Goal: Transaction & Acquisition: Book appointment/travel/reservation

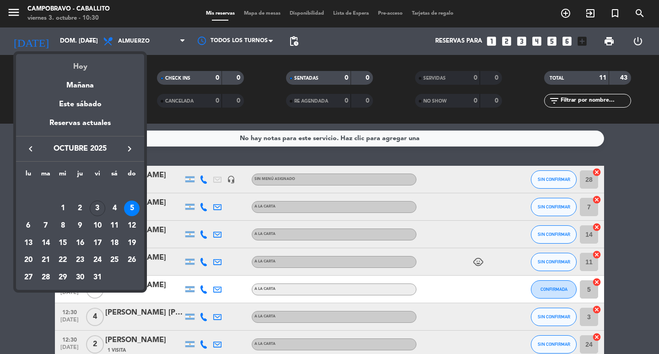
scroll to position [137, 0]
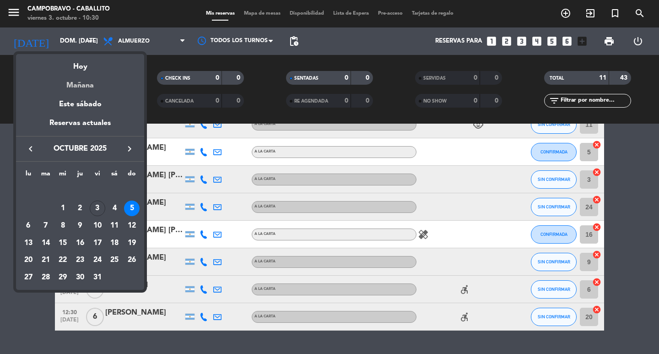
click at [76, 87] on div "Mañana" at bounding box center [80, 82] width 128 height 19
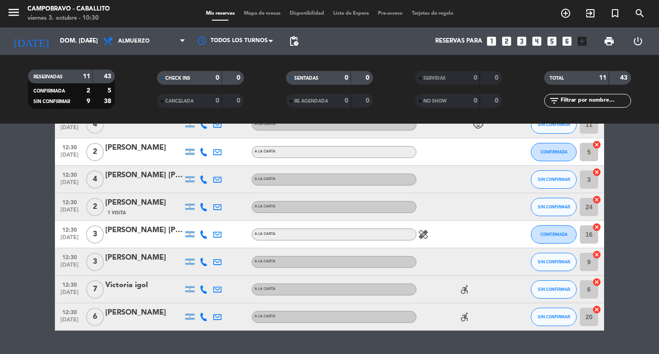
type input "sáb. [DATE]"
click at [113, 40] on icon at bounding box center [109, 41] width 13 height 11
click at [147, 46] on span "Almuerzo" at bounding box center [144, 41] width 92 height 20
click at [125, 109] on div "menu Campobravo - caballito viernes 3. octubre - 10:31 Mis reservas Mapa de mes…" at bounding box center [329, 62] width 659 height 124
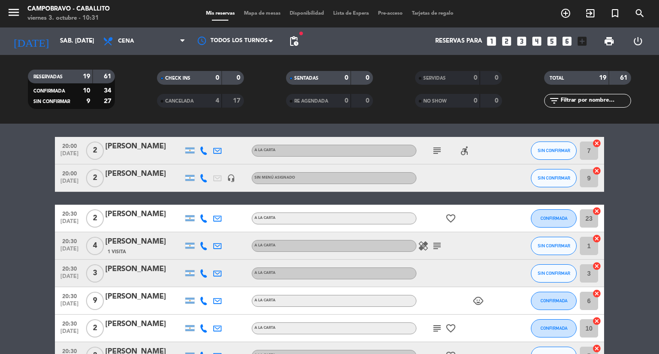
scroll to position [0, 0]
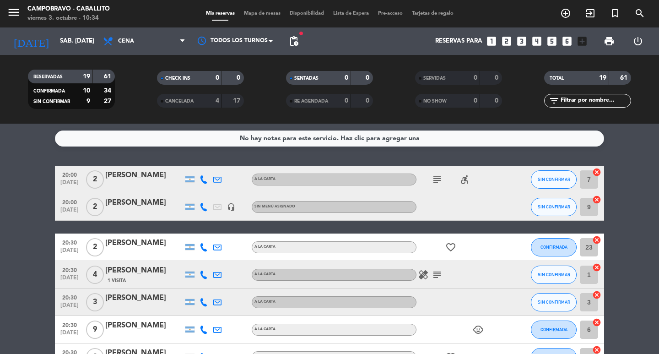
click at [535, 44] on icon "looks_4" at bounding box center [537, 41] width 12 height 12
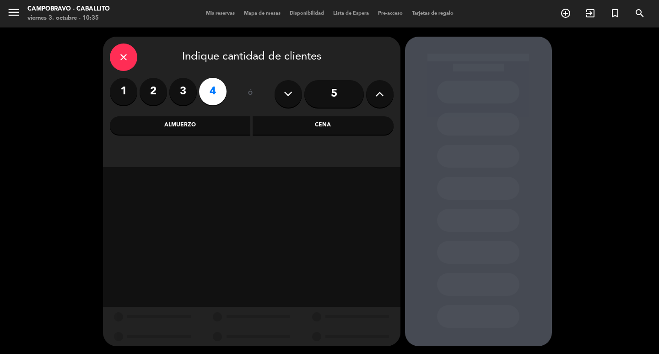
click at [273, 125] on div "Cena" at bounding box center [323, 125] width 141 height 18
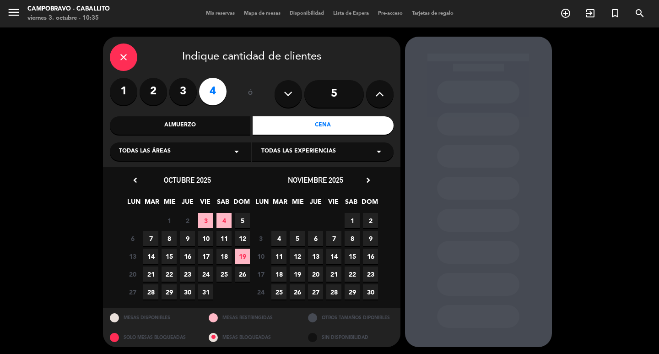
click at [223, 220] on span "4" at bounding box center [224, 220] width 15 height 15
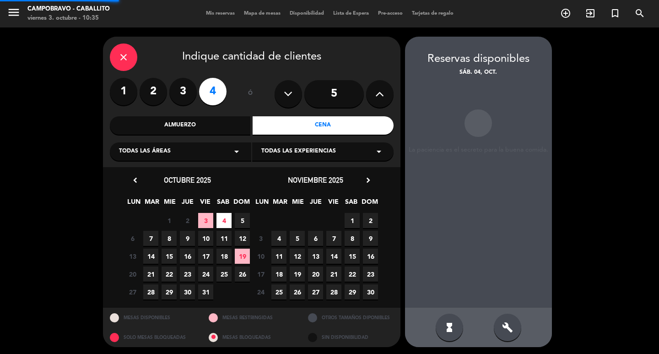
scroll to position [2, 0]
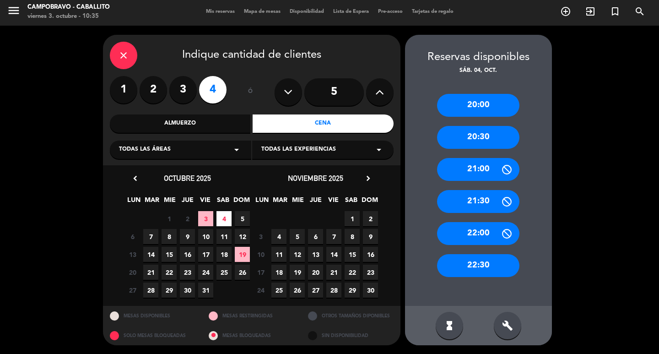
click at [478, 332] on div "hourglass_full build" at bounding box center [478, 325] width 147 height 39
click at [496, 330] on div "build" at bounding box center [507, 325] width 27 height 27
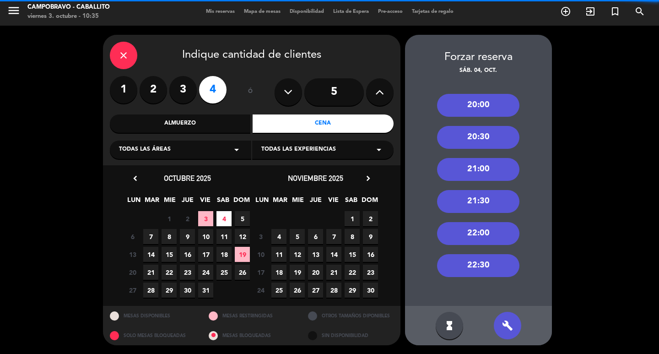
click at [479, 92] on div "20:00 20:30 21:00 21:30 22:00 22:30" at bounding box center [478, 191] width 147 height 231
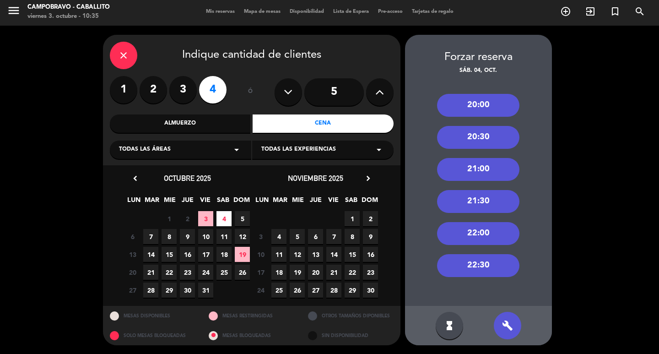
click at [478, 99] on div "20:00" at bounding box center [478, 105] width 82 height 23
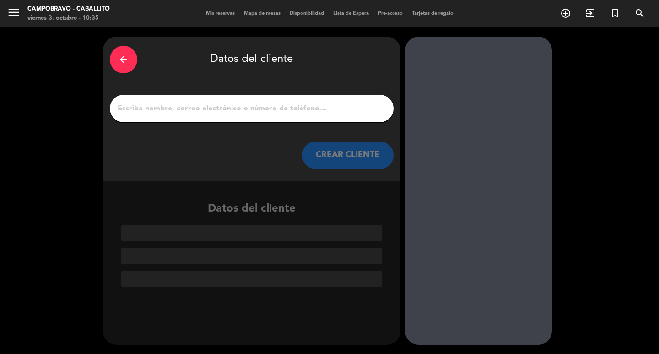
click at [295, 123] on div "arrow_back Datos del cliente CREAR CLIENTE" at bounding box center [252, 109] width 298 height 144
click at [304, 110] on input "1" at bounding box center [252, 108] width 270 height 13
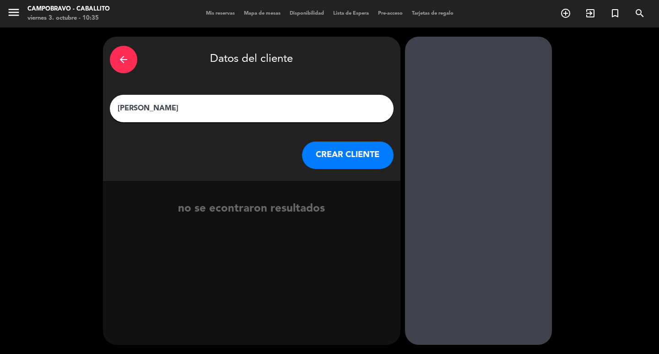
type input "[PERSON_NAME]"
click at [339, 171] on div "arrow_back Datos del cliente [PERSON_NAME] [PERSON_NAME] CLIENTE" at bounding box center [252, 109] width 298 height 144
click at [337, 161] on button "CREAR CLIENTE" at bounding box center [348, 154] width 92 height 27
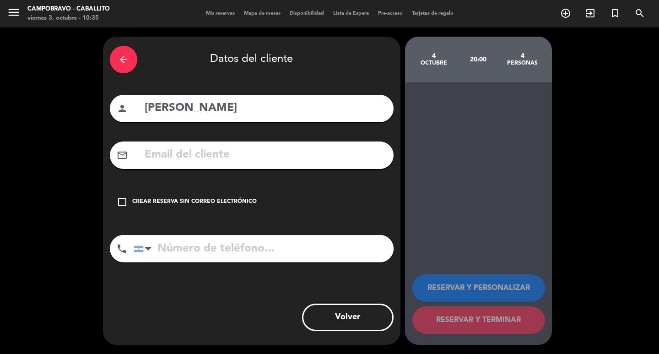
click at [218, 185] on div "arrow_back Datos del cliente person [PERSON_NAME] mail_outline check_box_outlin…" at bounding box center [252, 191] width 298 height 308
drag, startPoint x: 205, startPoint y: 207, endPoint x: 207, endPoint y: 221, distance: 14.4
click at [205, 207] on div "check_box_outline_blank Crear reserva sin correo electrónico" at bounding box center [252, 201] width 284 height 27
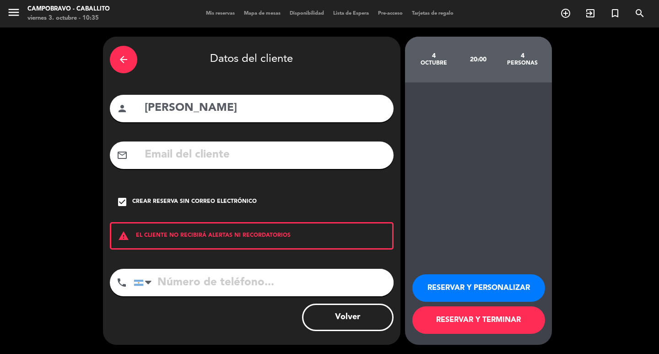
click at [205, 272] on input "tel" at bounding box center [264, 282] width 260 height 27
paste input "[PHONE_NUMBER]"
type input "[PHONE_NUMBER]"
click at [434, 327] on button "RESERVAR Y TERMINAR" at bounding box center [479, 319] width 133 height 27
